Goal: Obtain resource: Obtain resource

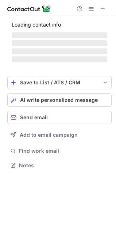
scroll to position [165, 116]
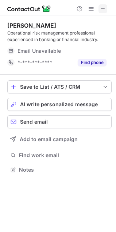
click at [102, 9] on span at bounding box center [103, 9] width 6 height 6
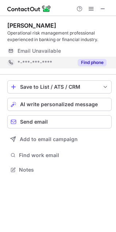
click at [99, 59] on div "Find phone" at bounding box center [89, 63] width 33 height 12
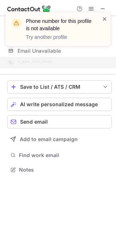
click at [103, 17] on span at bounding box center [105, 18] width 6 height 7
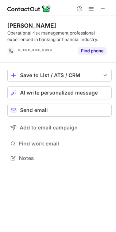
scroll to position [153, 116]
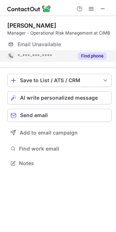
scroll to position [158, 116]
click at [87, 55] on button "Find phone" at bounding box center [92, 55] width 29 height 7
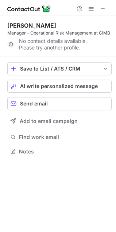
scroll to position [147, 116]
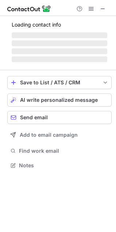
scroll to position [165, 116]
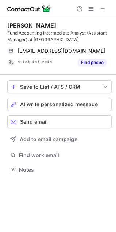
scroll to position [165, 116]
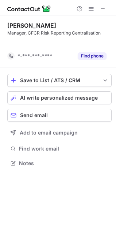
scroll to position [147, 116]
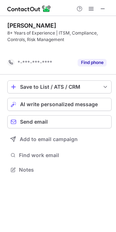
scroll to position [153, 116]
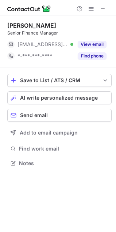
scroll to position [158, 116]
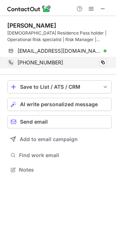
scroll to position [165, 116]
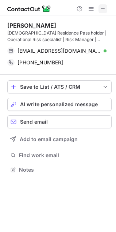
click at [102, 9] on span at bounding box center [103, 9] width 6 height 6
